Goal: Task Accomplishment & Management: Complete application form

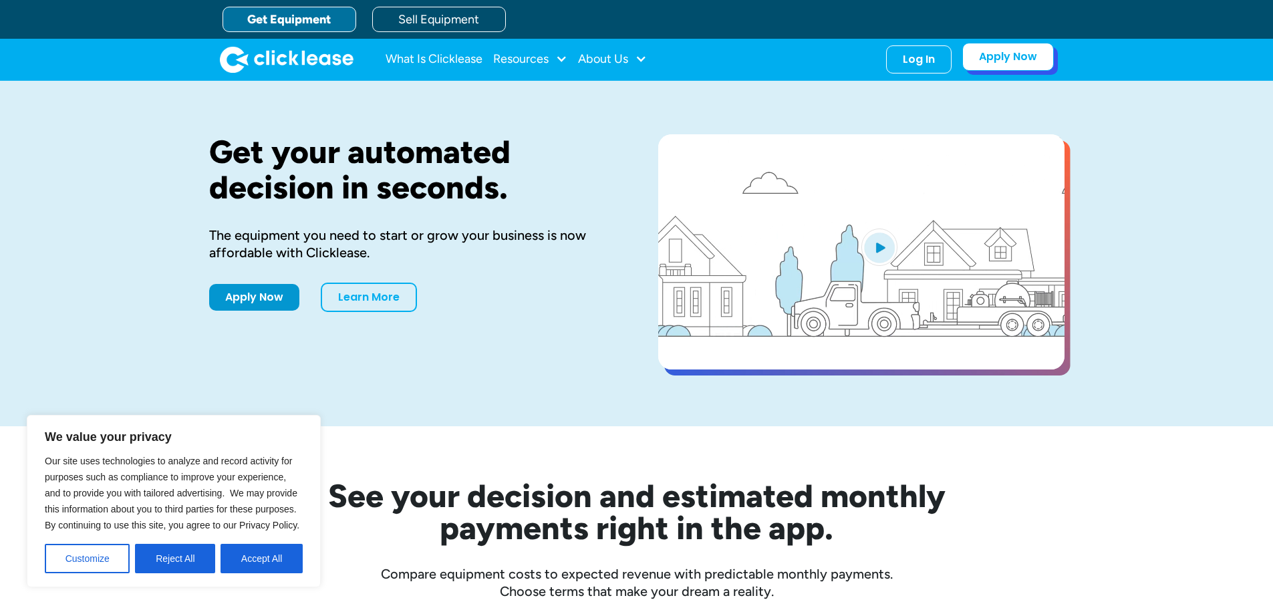
click at [1013, 56] on link "Apply Now" at bounding box center [1009, 57] width 92 height 28
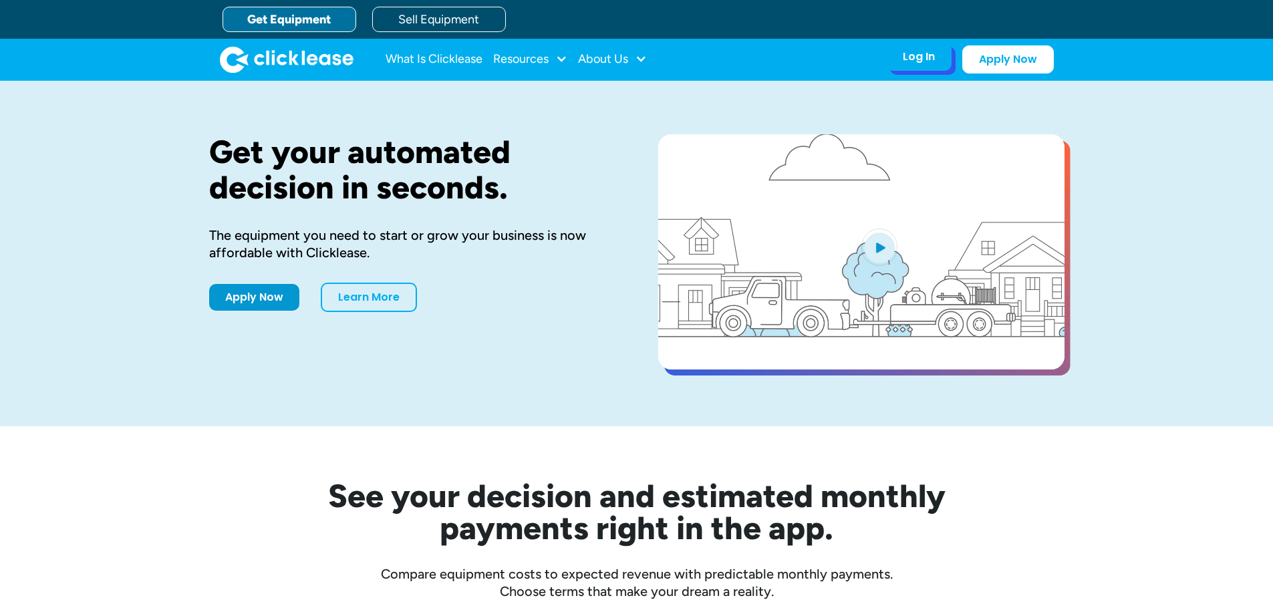
click at [932, 66] on div "Log In Account login I use Clicklease to get my equipment Partner Portal I offe…" at bounding box center [919, 57] width 66 height 28
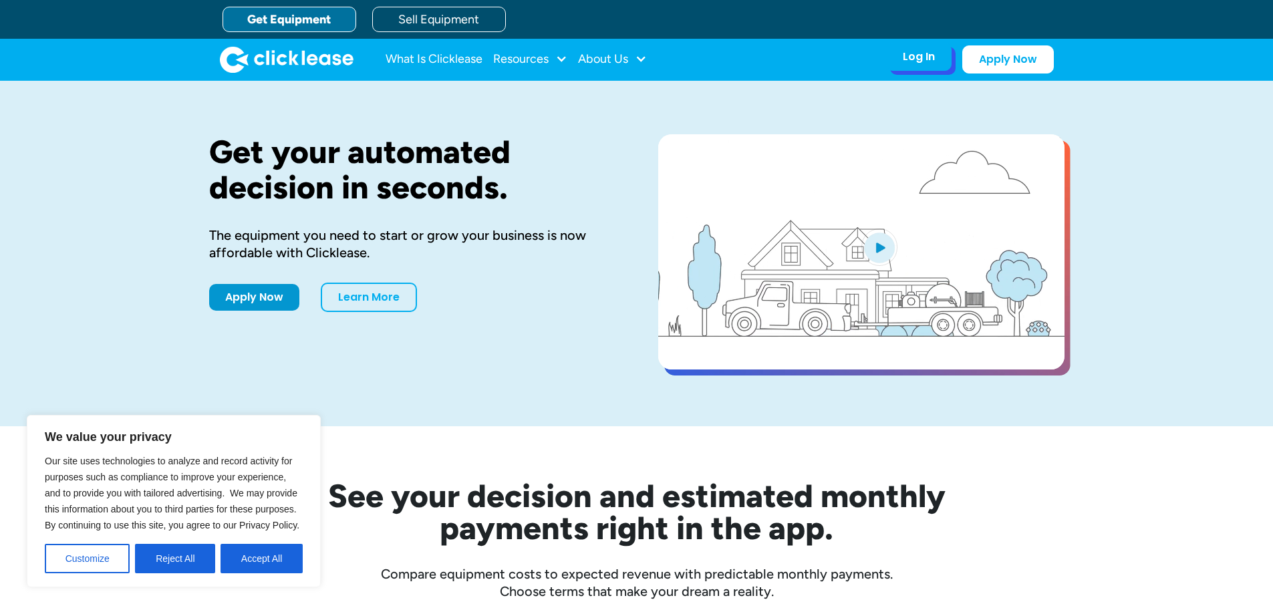
click at [923, 58] on div "Log In" at bounding box center [919, 56] width 32 height 13
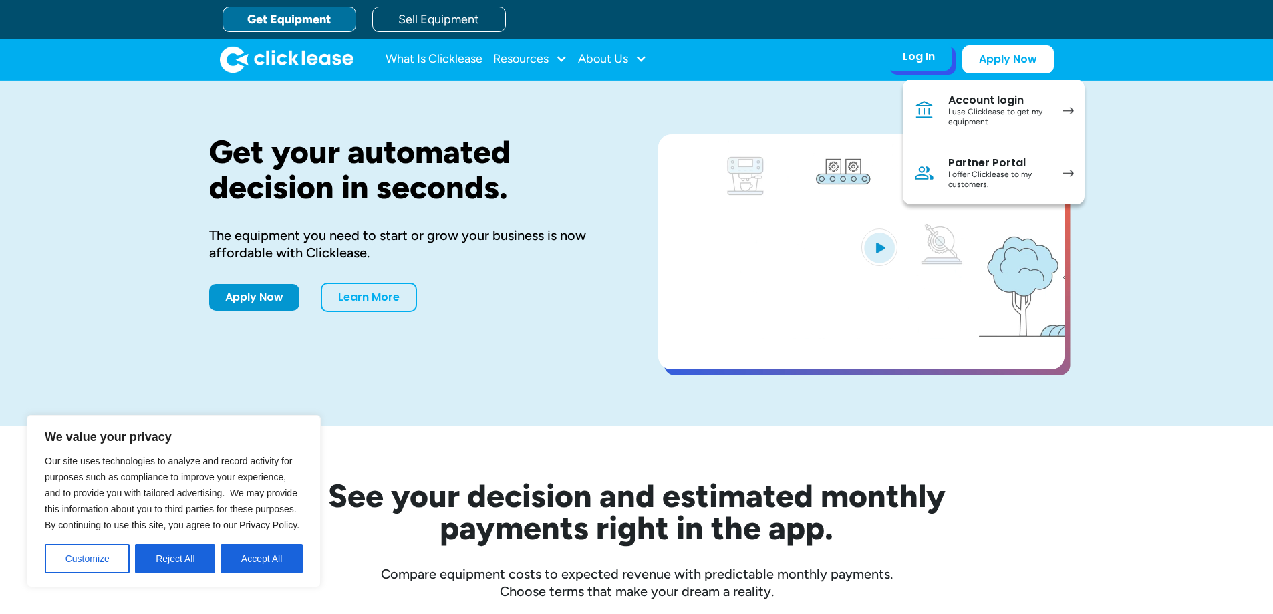
click at [958, 162] on div "Partner Portal" at bounding box center [998, 162] width 101 height 13
